Goal: Find specific page/section: Find specific page/section

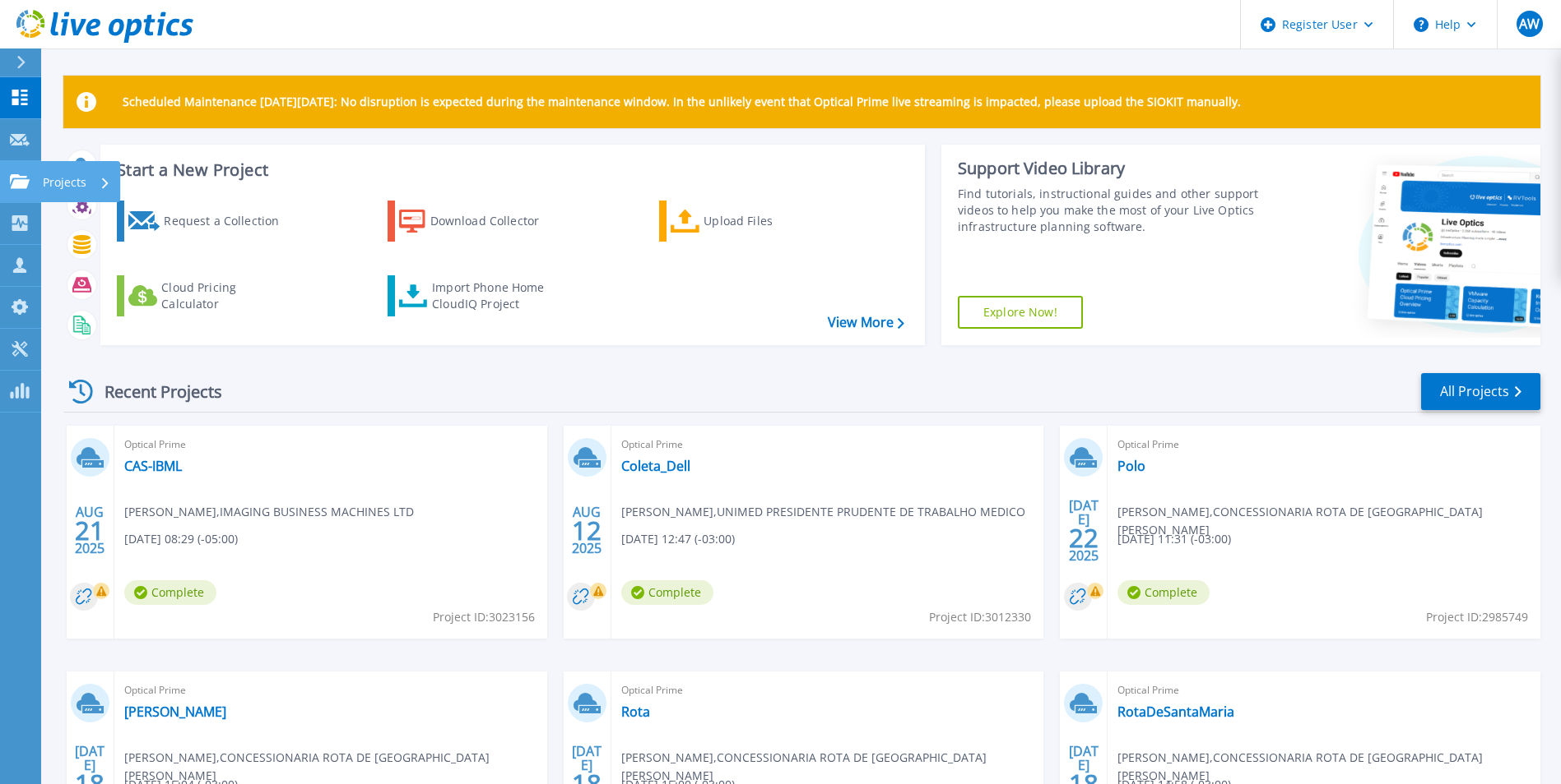
click at [17, 175] on icon at bounding box center [19, 181] width 19 height 14
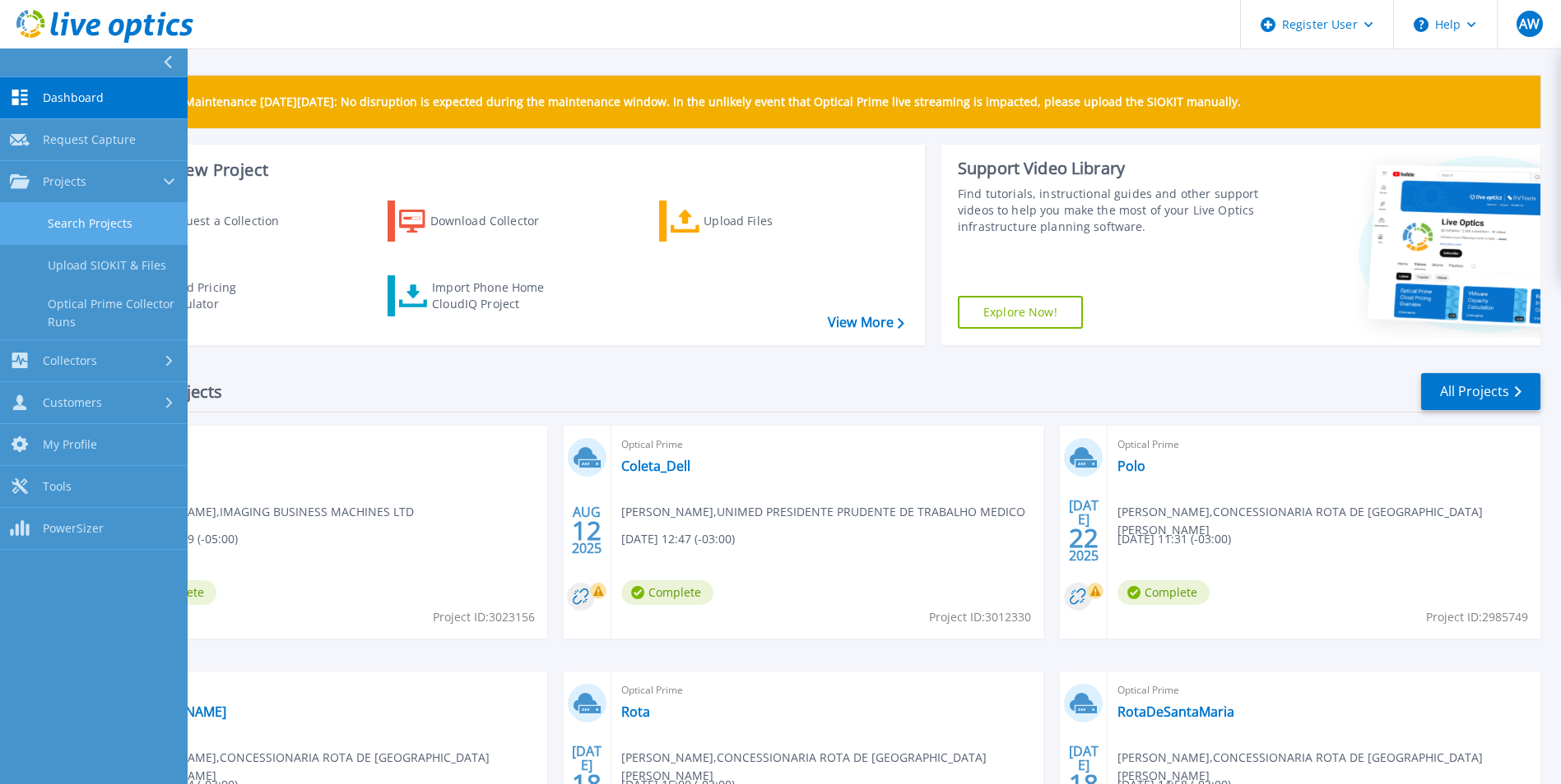
click at [73, 212] on link "Search Projects" at bounding box center [93, 223] width 188 height 42
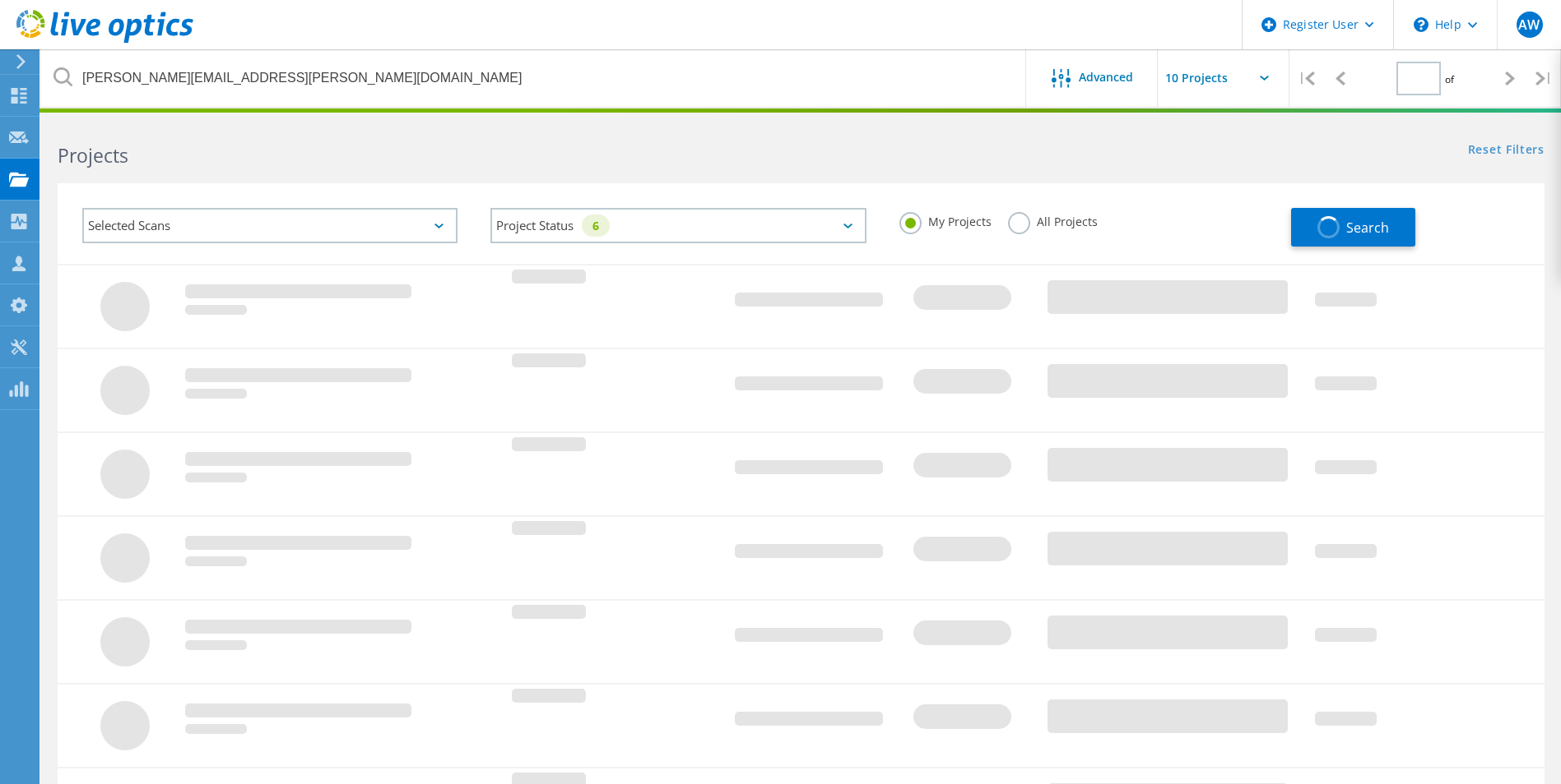
type input "1"
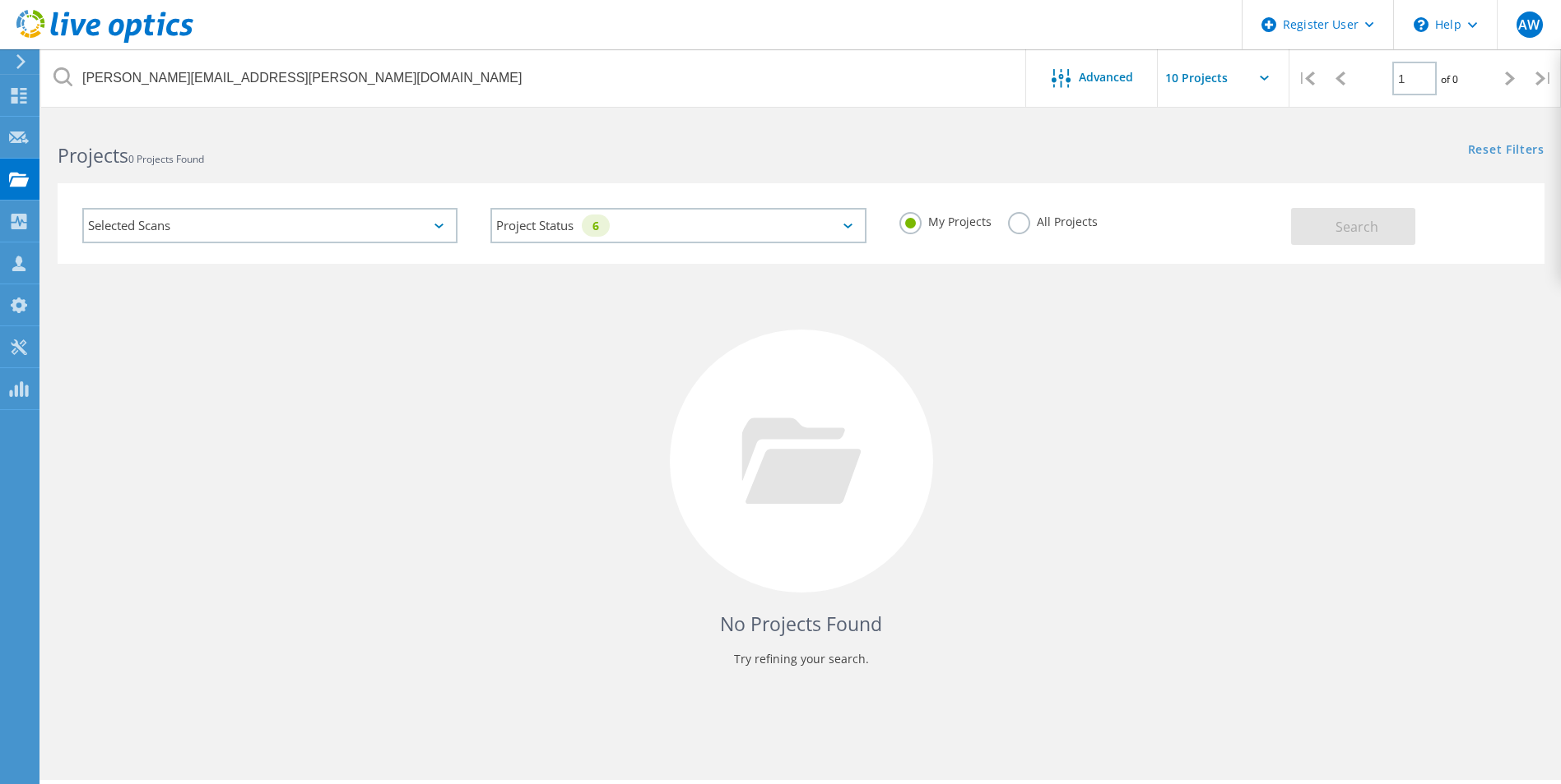
click at [1016, 227] on label "All Projects" at bounding box center [1053, 220] width 89 height 16
click at [0, 0] on input "All Projects" at bounding box center [0, 0] width 0 height 0
click at [1311, 231] on button "Search" at bounding box center [1353, 226] width 124 height 37
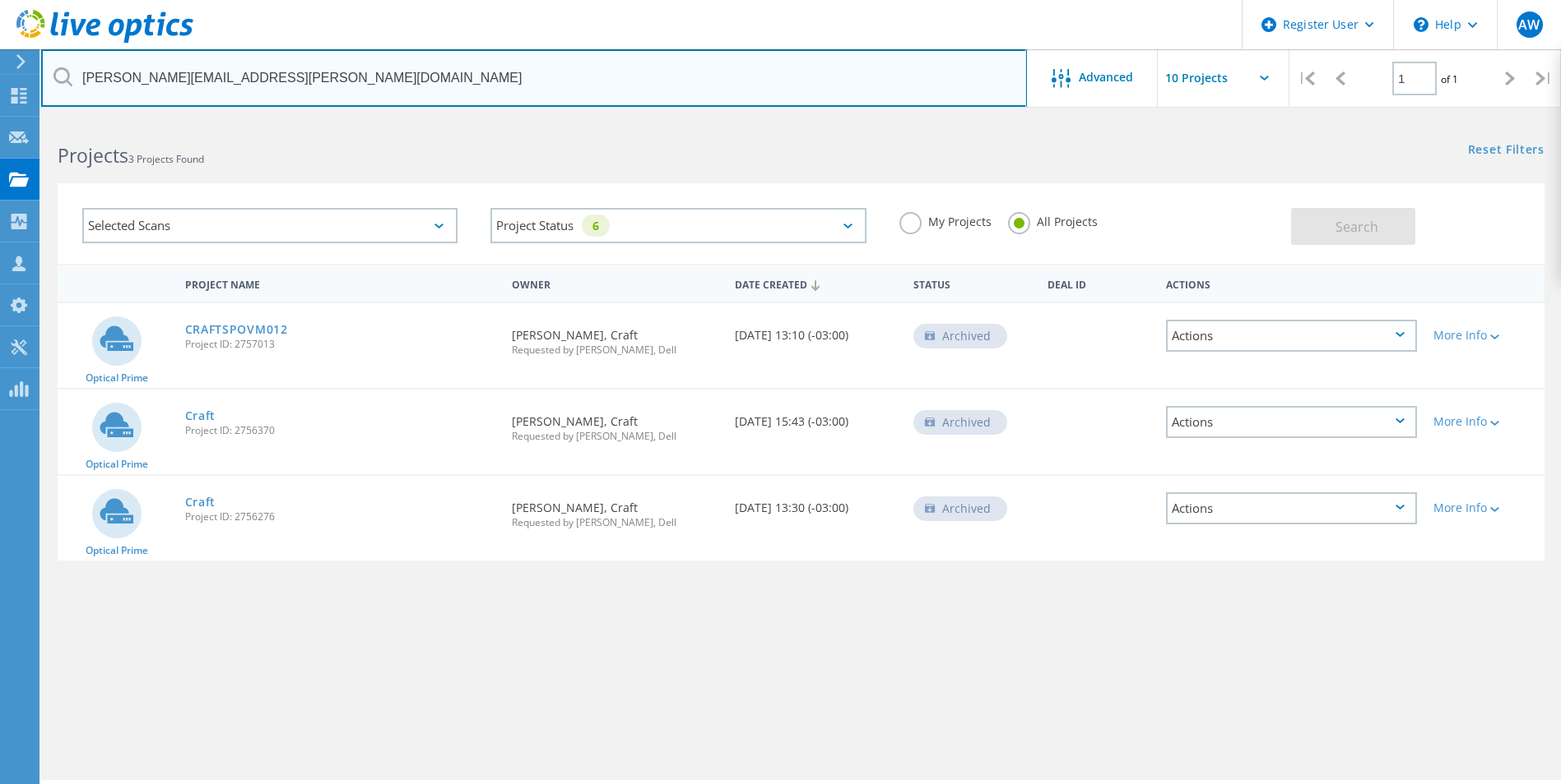
drag, startPoint x: 279, startPoint y: 84, endPoint x: -19, endPoint y: 83, distance: 298.0
click at [0, 83] on html "Register User \n Help Explore Helpful Articles Contact Support AW Dell User [PE…" at bounding box center [780, 415] width 1561 height 830
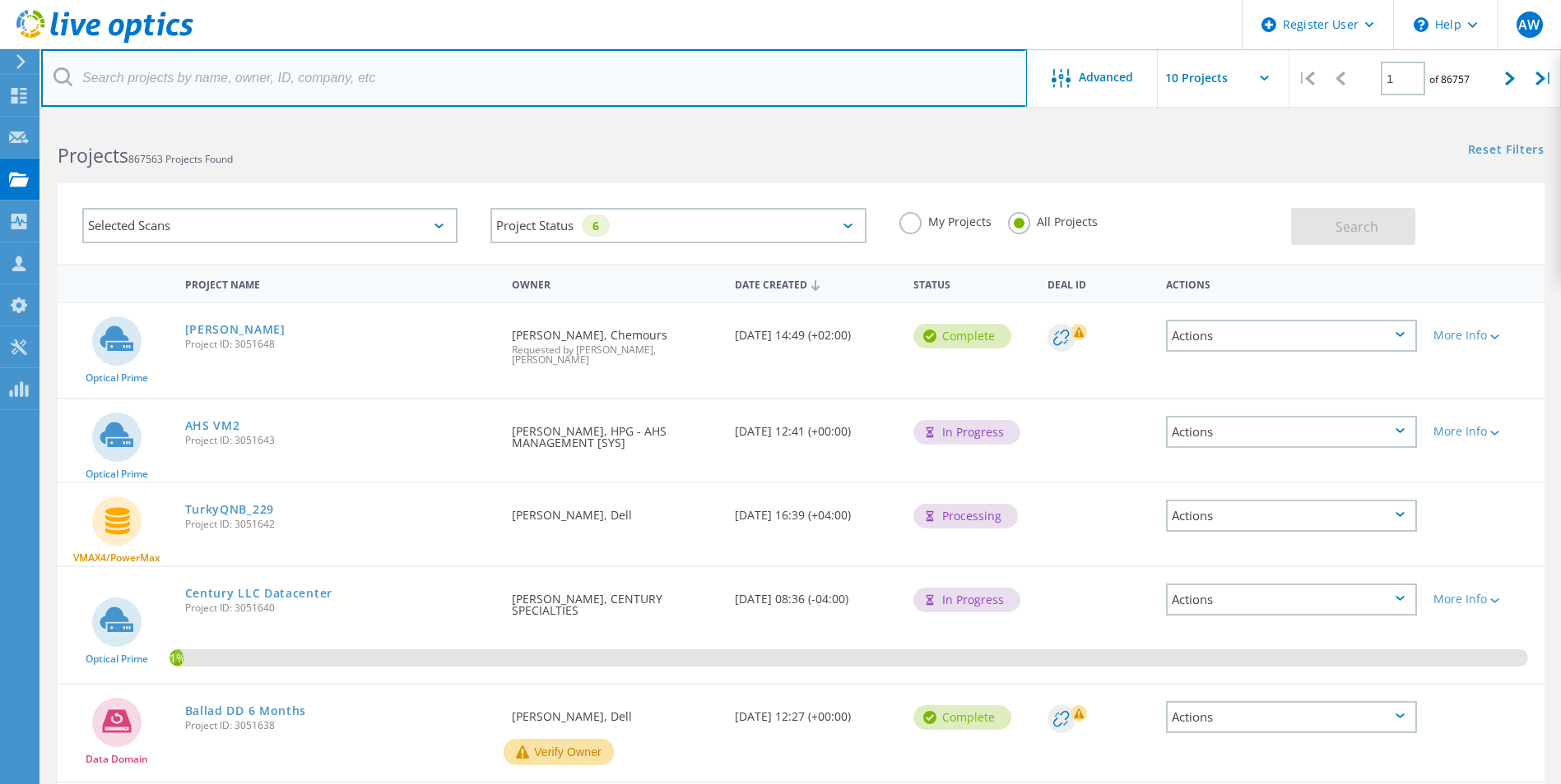
click at [211, 85] on input "text" at bounding box center [534, 78] width 986 height 57
paste input "[EMAIL_ADDRESS][DOMAIN_NAME]"
type input "[EMAIL_ADDRESS][DOMAIN_NAME]"
